Goal: Task Accomplishment & Management: Use online tool/utility

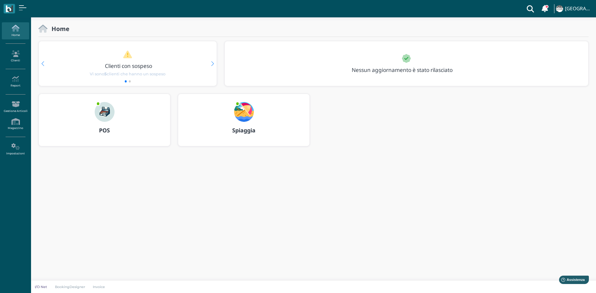
click at [241, 131] on b "Spiaggia" at bounding box center [243, 130] width 23 height 7
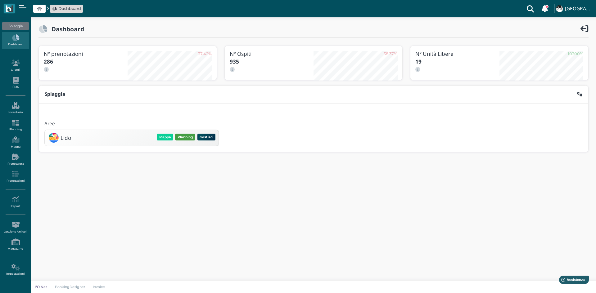
click at [183, 137] on button "Planning" at bounding box center [185, 137] width 20 height 7
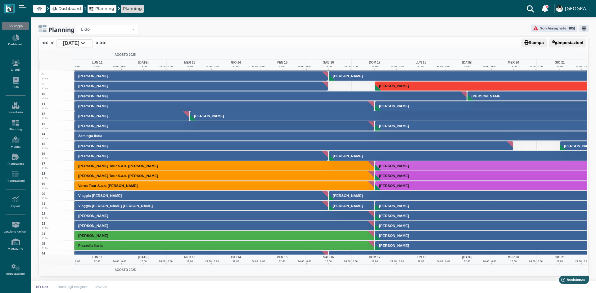
scroll to position [124, 0]
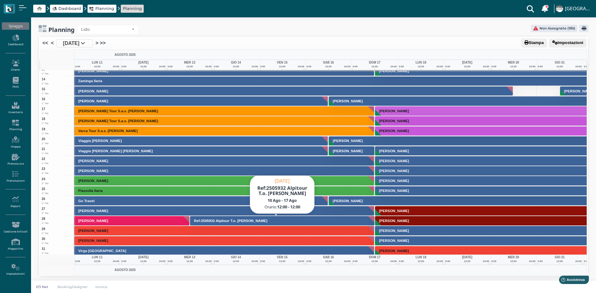
click at [205, 222] on h3 "Ref:2505932 Alpitour T.o. [PERSON_NAME]" at bounding box center [230, 221] width 78 height 4
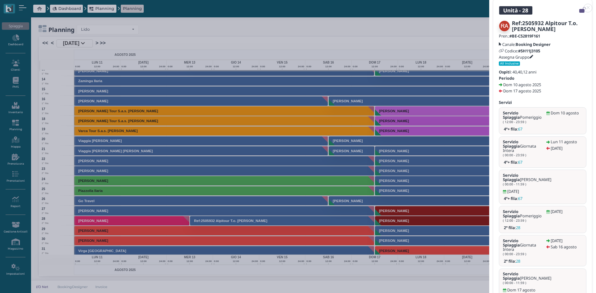
scroll to position [33, 0]
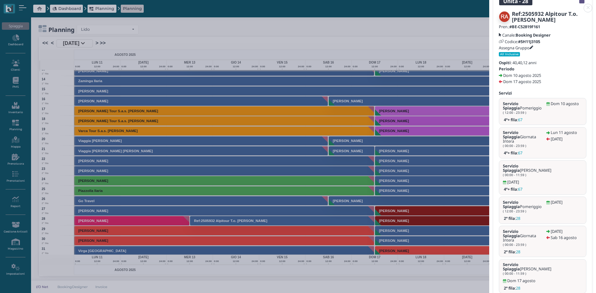
click at [489, 4] on link at bounding box center [489, 4] width 0 height 0
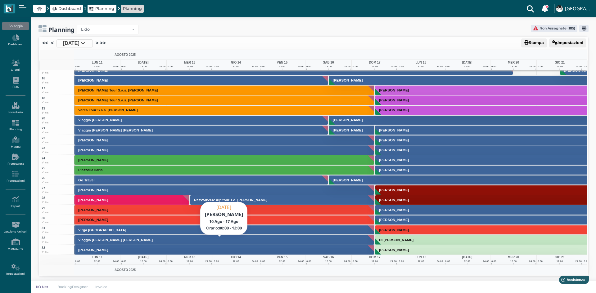
scroll to position [186, 0]
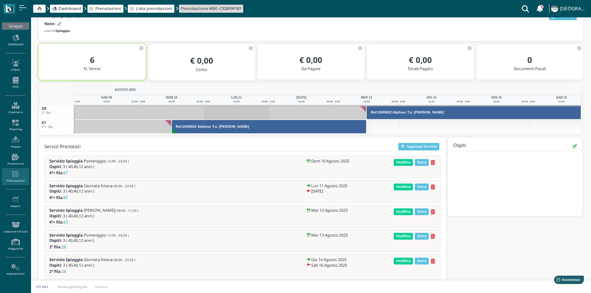
scroll to position [88, 0]
